Goal: Navigation & Orientation: Find specific page/section

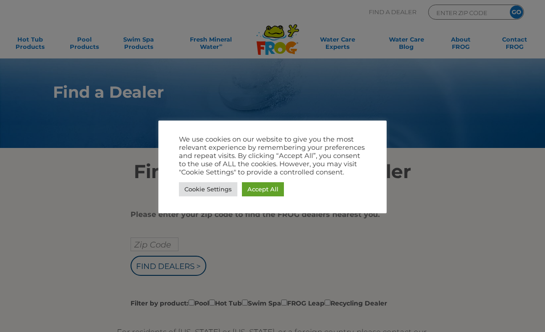
click at [264, 184] on link "Accept All" at bounding box center [263, 189] width 42 height 14
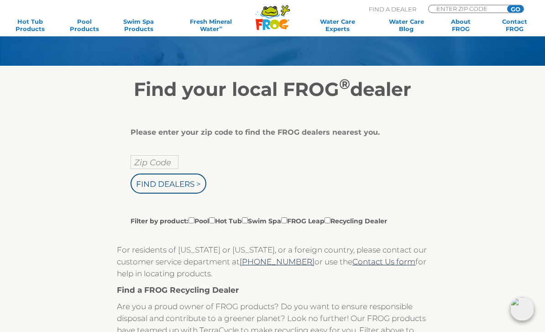
scroll to position [65, 0]
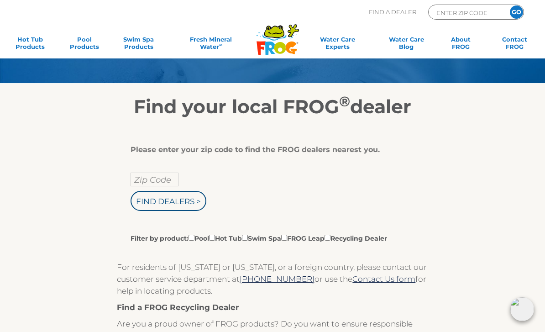
click at [155, 178] on input "Zip Code" at bounding box center [154, 179] width 48 height 14
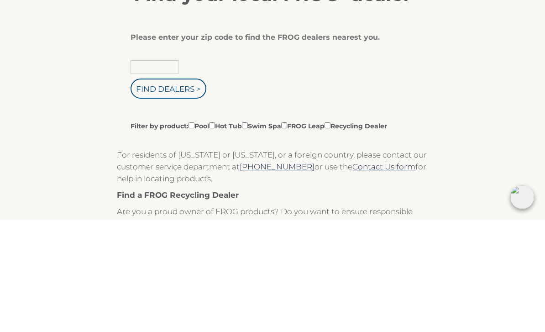
type input "14882"
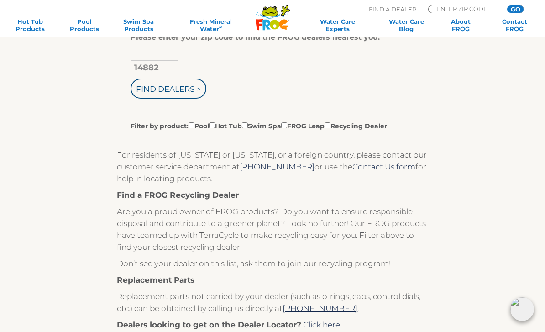
click at [163, 88] on input "Find Dealers >" at bounding box center [168, 88] width 76 height 20
click at [215, 127] on input "Filter by product: Pool Hot Tub Swim Spa FROG Leap Recycling Dealer" at bounding box center [212, 125] width 6 height 6
checkbox input "true"
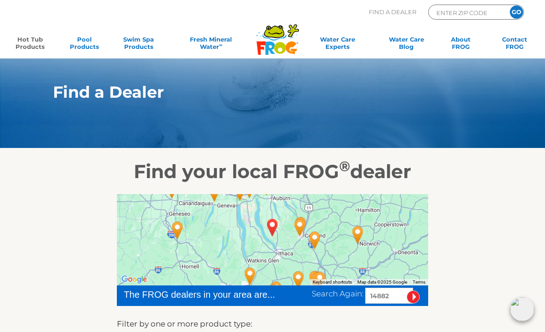
click at [30, 42] on link "Hot Tub Products" at bounding box center [30, 45] width 42 height 18
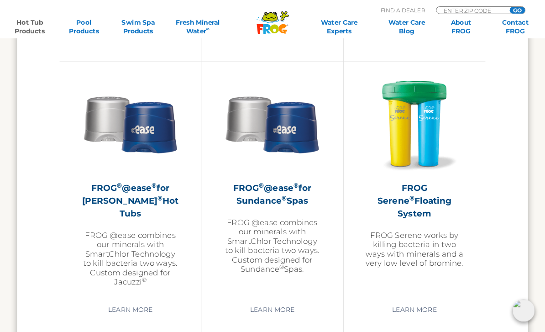
scroll to position [1383, 0]
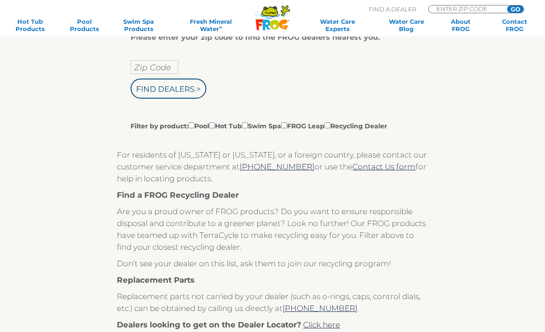
scroll to position [177, 0]
